Goal: Find specific page/section: Find specific page/section

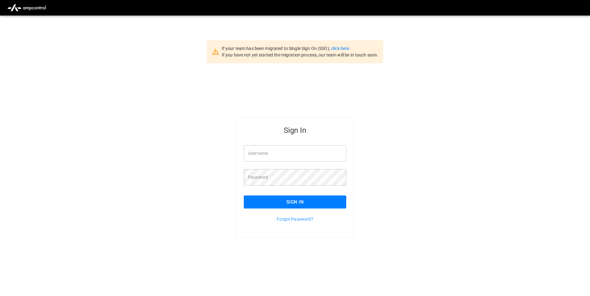
type input "**********"
click at [292, 199] on button "Sign In" at bounding box center [295, 202] width 102 height 13
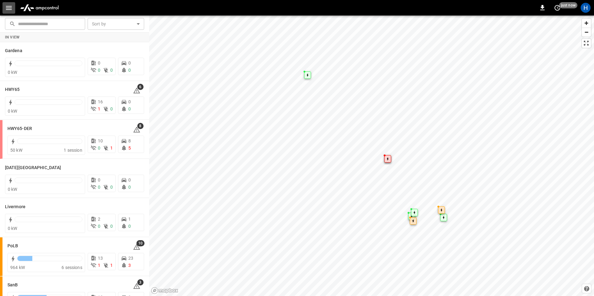
click at [6, 10] on icon "button" at bounding box center [9, 8] width 8 height 8
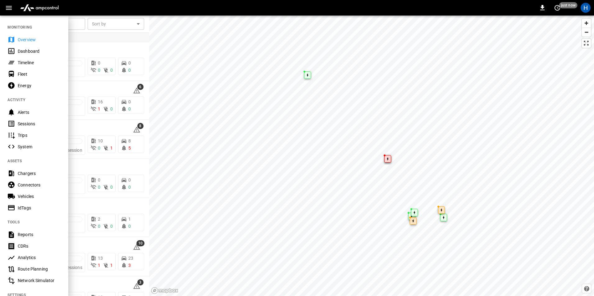
drag, startPoint x: 42, startPoint y: 51, endPoint x: 69, endPoint y: 48, distance: 27.8
click at [42, 51] on div "Dashboard" at bounding box center [39, 51] width 43 height 6
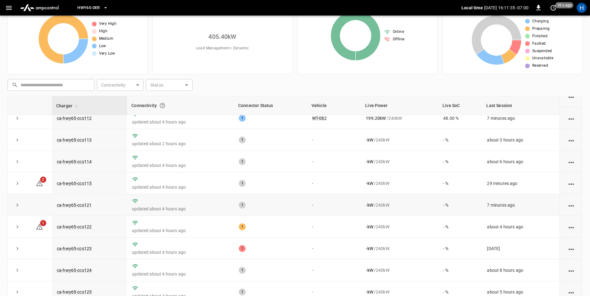
scroll to position [33, 0]
click at [88, 225] on link "ca-hwy65-ccs122" at bounding box center [74, 226] width 37 height 7
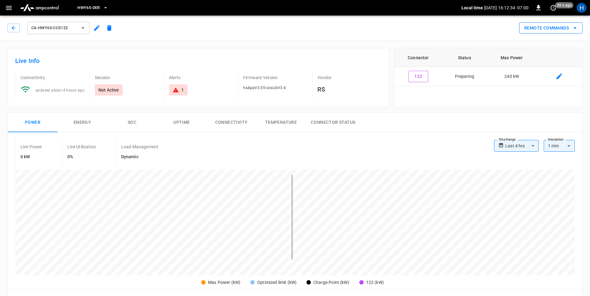
click at [578, 27] on icon "remote commands options" at bounding box center [574, 27] width 7 height 7
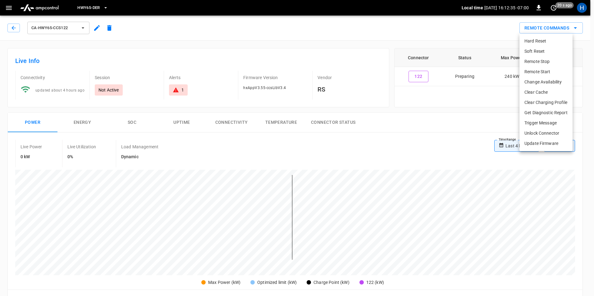
click at [458, 32] on div at bounding box center [297, 148] width 594 height 296
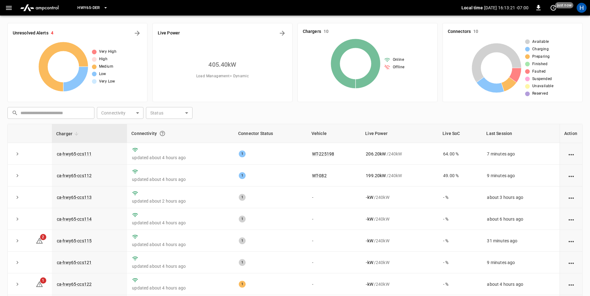
scroll to position [28, 0]
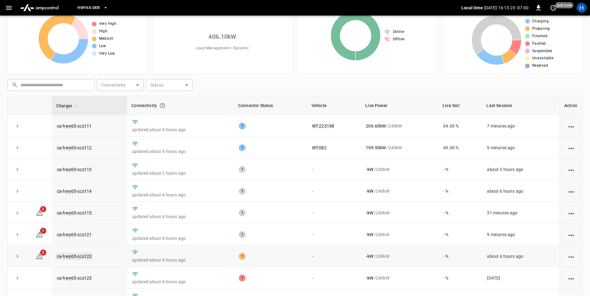
click at [79, 256] on link "ca-hwy65-ccs122" at bounding box center [74, 256] width 37 height 7
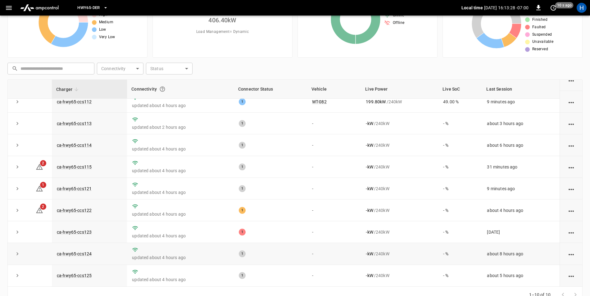
scroll to position [59, 0]
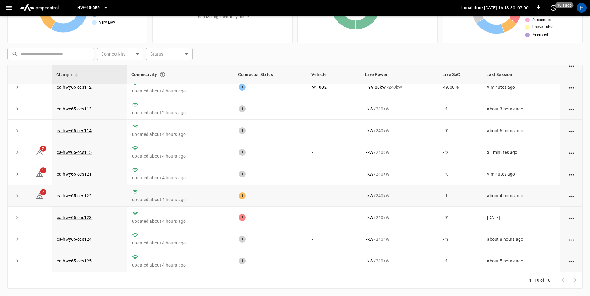
click at [76, 190] on td "ca-hwy65-ccs122" at bounding box center [89, 196] width 75 height 22
click at [76, 192] on link "ca-hwy65-ccs122" at bounding box center [74, 195] width 37 height 7
